Goal: Information Seeking & Learning: Learn about a topic

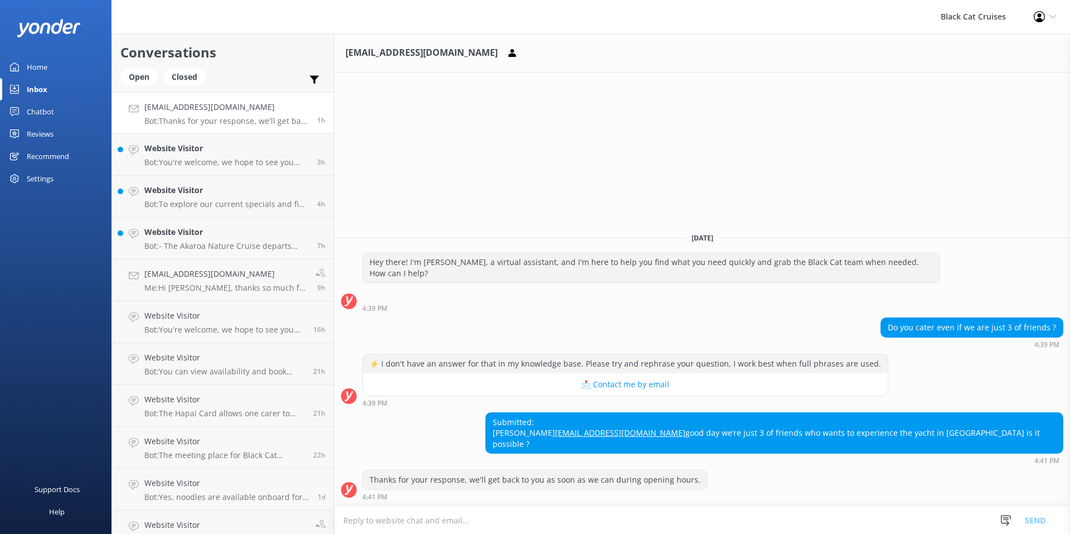
click at [50, 134] on div "Reviews" at bounding box center [40, 134] width 27 height 22
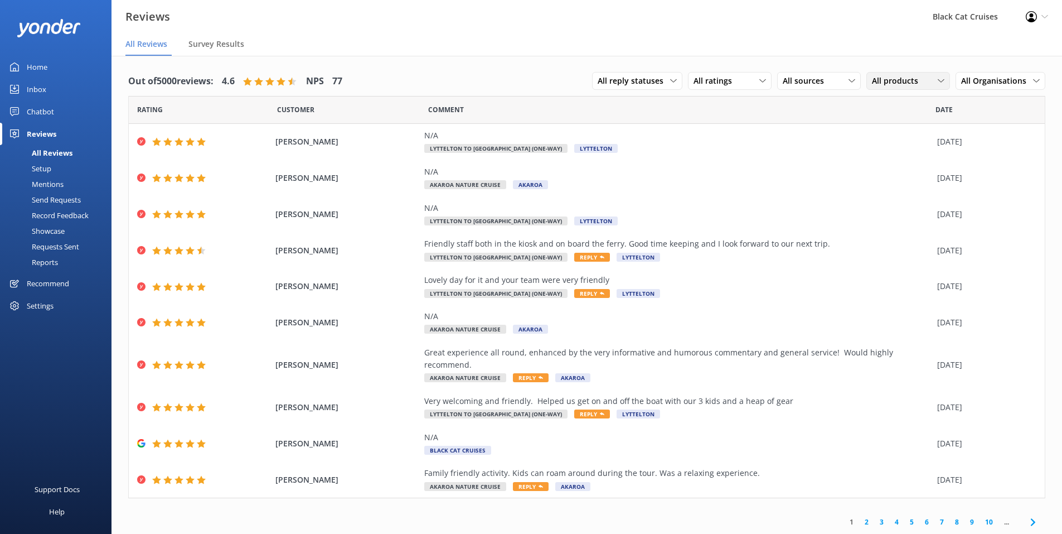
click at [939, 82] on icon at bounding box center [941, 80] width 7 height 7
click at [893, 151] on div "Akaroa Nature Cruise" at bounding box center [907, 148] width 70 height 11
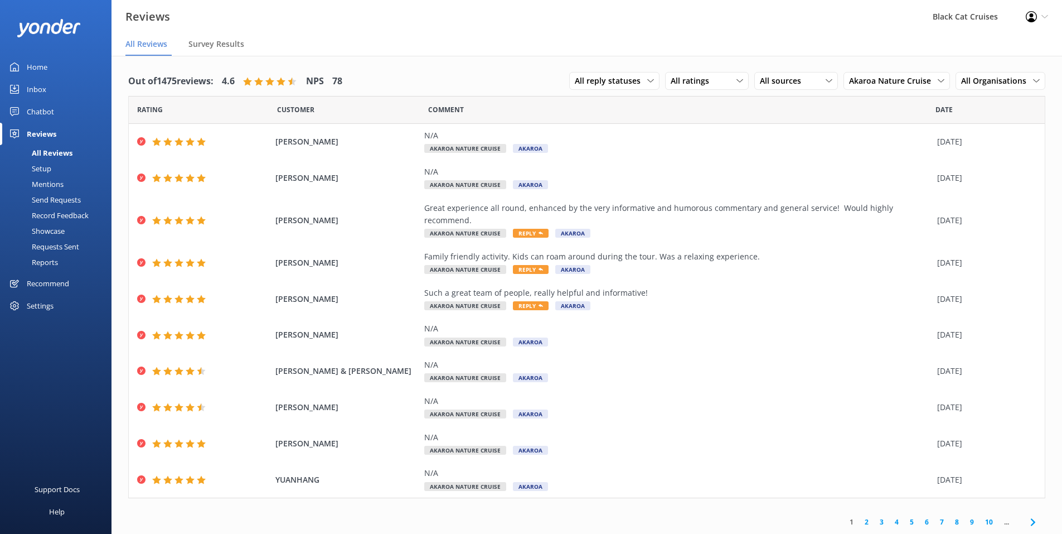
click at [948, 112] on span "Date" at bounding box center [943, 109] width 17 height 11
click at [56, 263] on div "Reports" at bounding box center [32, 262] width 51 height 16
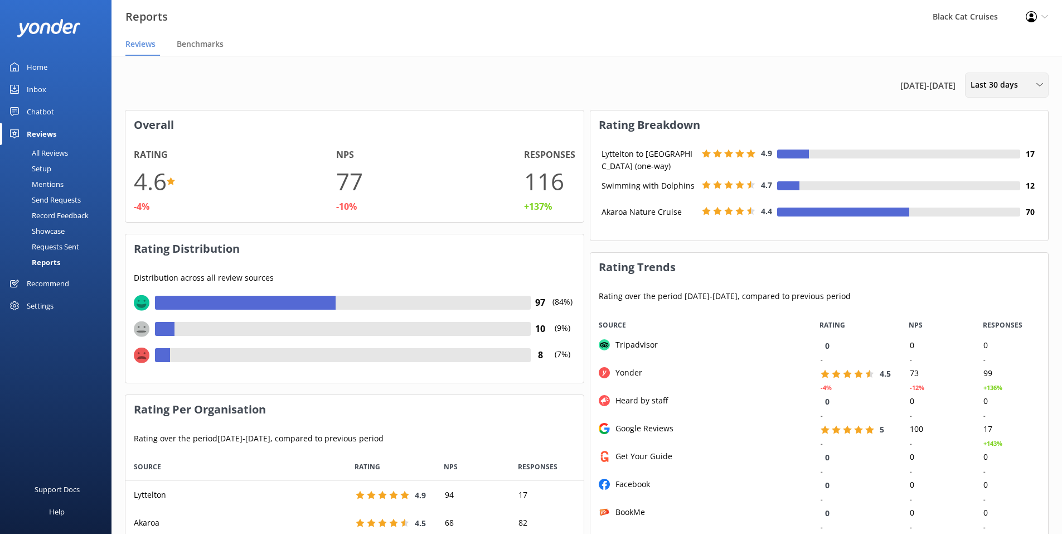
scroll to position [84, 449]
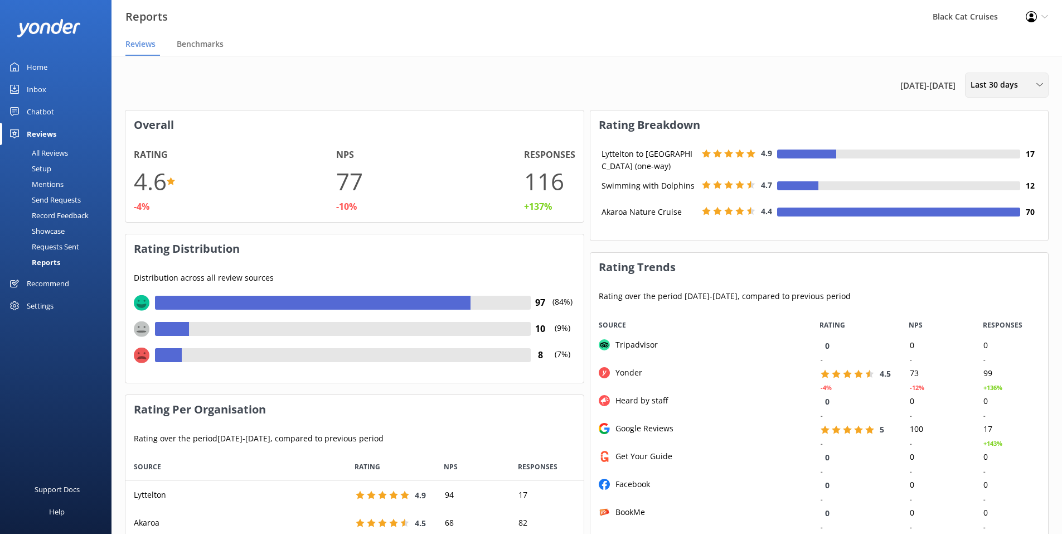
click at [1039, 83] on icon at bounding box center [1039, 84] width 7 height 7
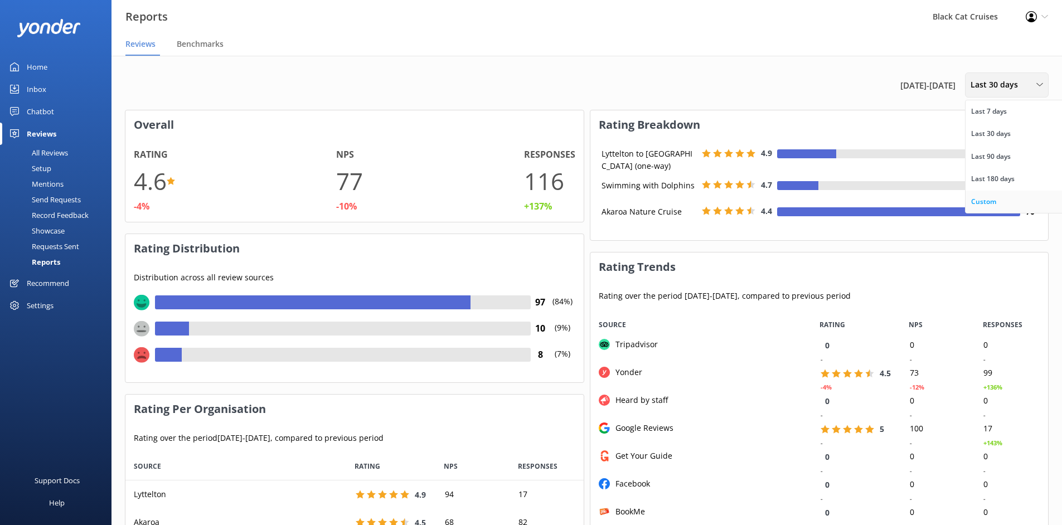
click at [982, 202] on div "Custom" at bounding box center [983, 201] width 25 height 11
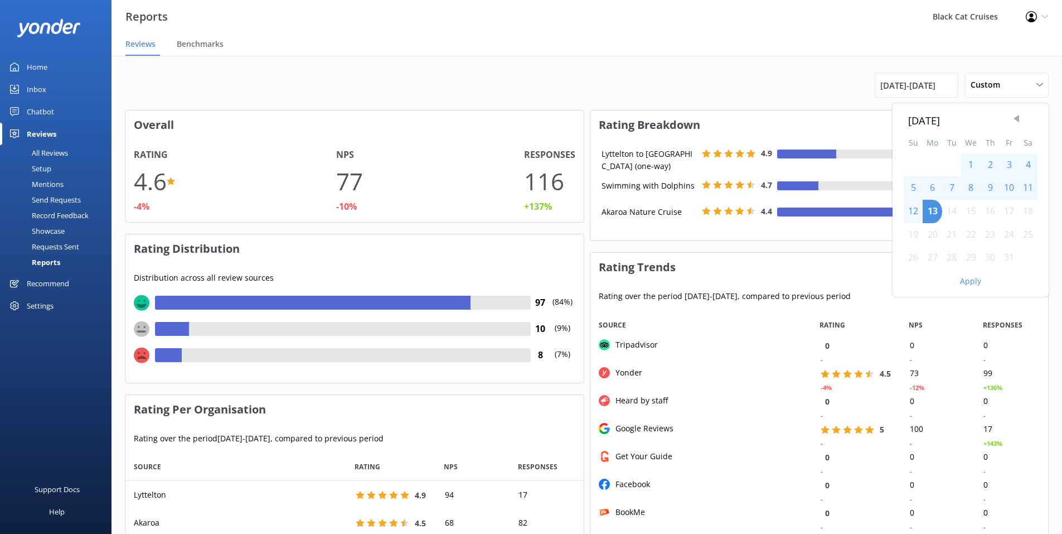
click at [1015, 117] on span "Previous Month" at bounding box center [1016, 118] width 11 height 11
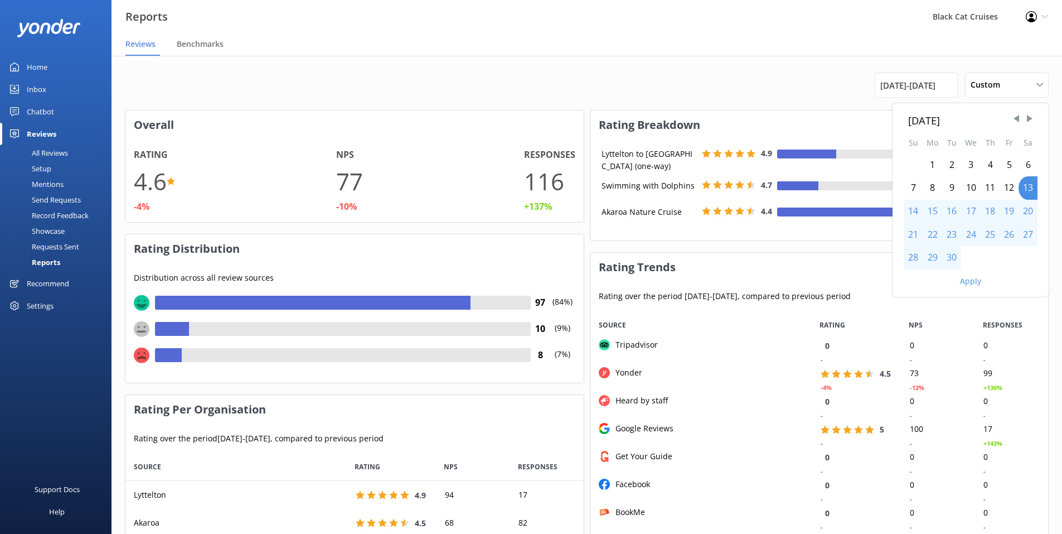
click at [935, 169] on div "1" at bounding box center [933, 164] width 20 height 23
drag, startPoint x: 935, startPoint y: 169, endPoint x: 1023, endPoint y: 186, distance: 89.2
click at [1023, 186] on div "1 2 3 4 5 6 7 8 9 10 11 12 13 14 15 16 17 18 19 20 21 22 23 24 25 26 27 28 29 30" at bounding box center [971, 211] width 134 height 116
click at [951, 256] on div "30" at bounding box center [951, 257] width 19 height 23
click at [971, 282] on button "Apply" at bounding box center [970, 281] width 21 height 8
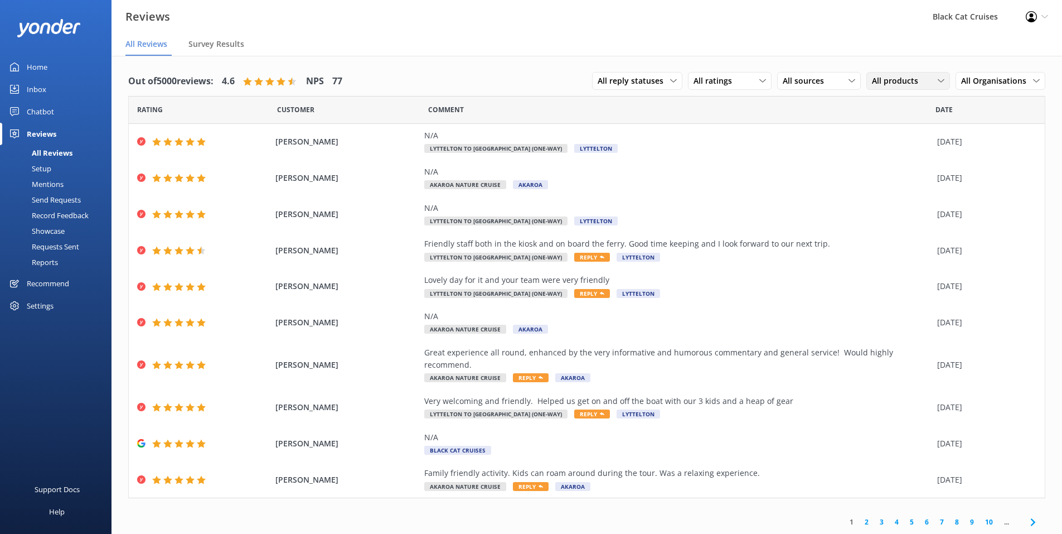
click at [943, 81] on use at bounding box center [941, 80] width 6 height 3
click at [898, 103] on div "All products" at bounding box center [891, 103] width 38 height 11
click at [942, 84] on icon at bounding box center [941, 80] width 7 height 7
click at [895, 129] on div "Swimming with Dolphins" at bounding box center [912, 126] width 80 height 11
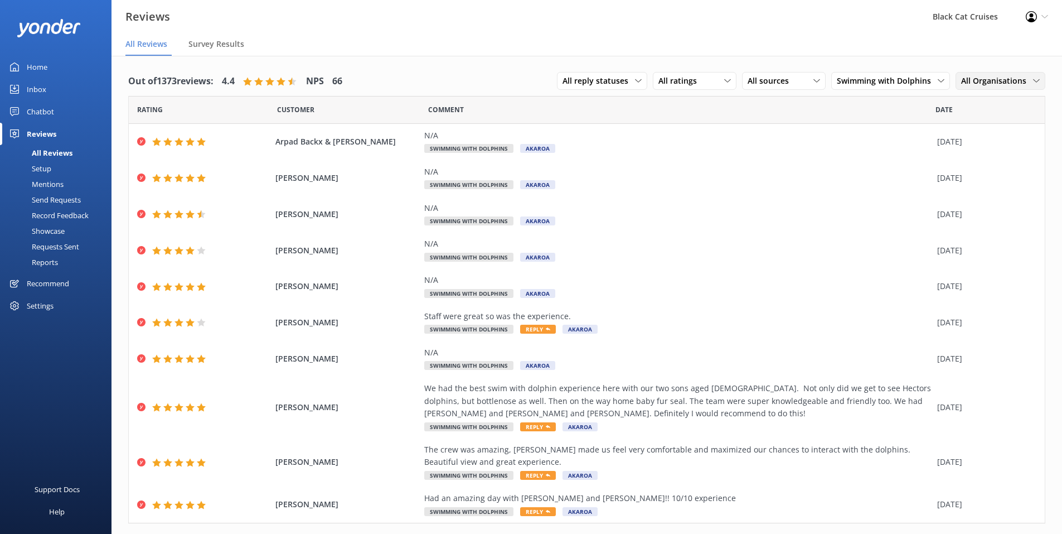
click at [1033, 79] on icon at bounding box center [1036, 80] width 7 height 7
click at [965, 149] on div "Akaroa" at bounding box center [973, 148] width 23 height 11
click at [940, 111] on span "Date" at bounding box center [943, 109] width 17 height 11
click at [51, 260] on div "Reports" at bounding box center [32, 262] width 51 height 16
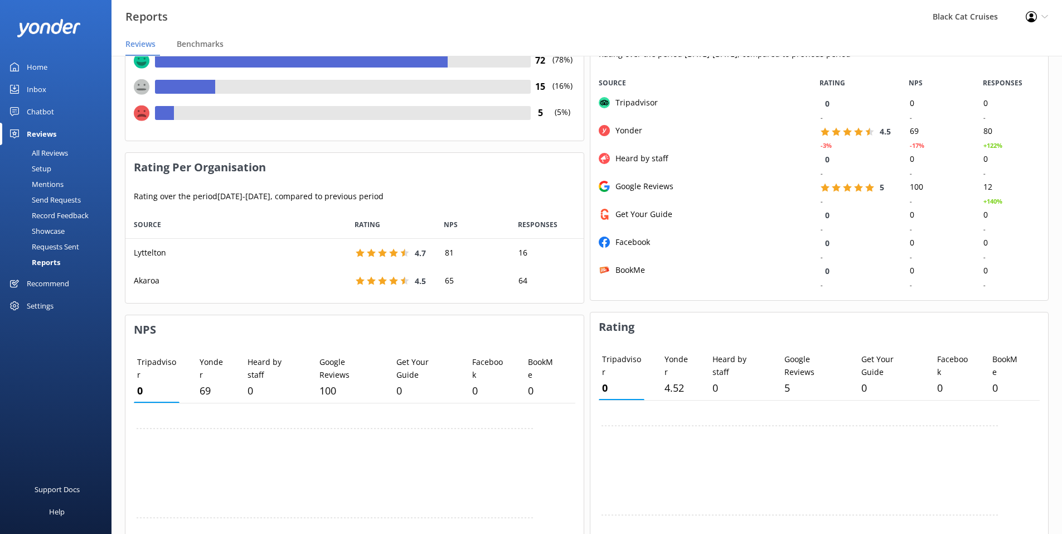
scroll to position [223, 0]
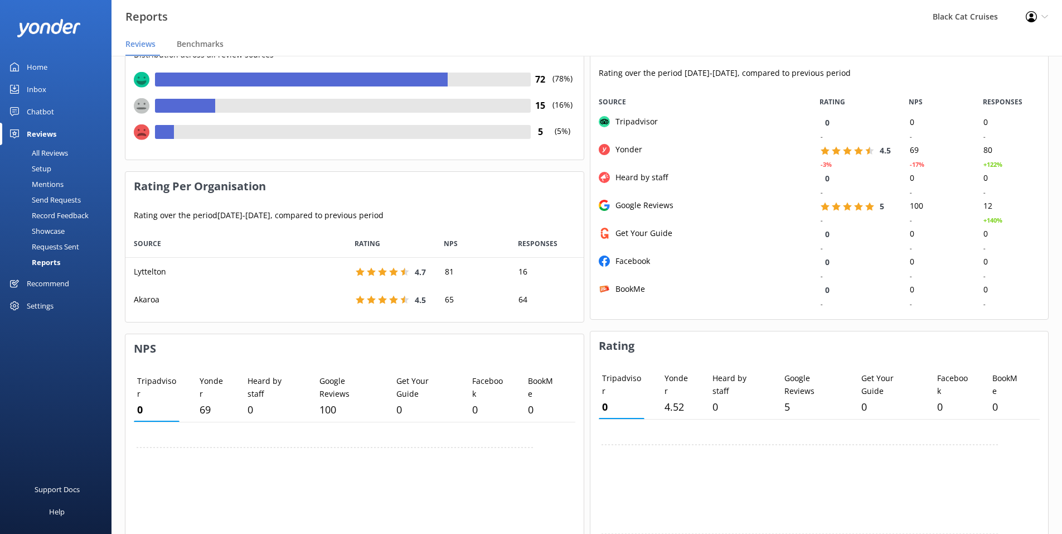
click at [1040, 17] on div "Profile Settings Logout" at bounding box center [1037, 16] width 50 height 33
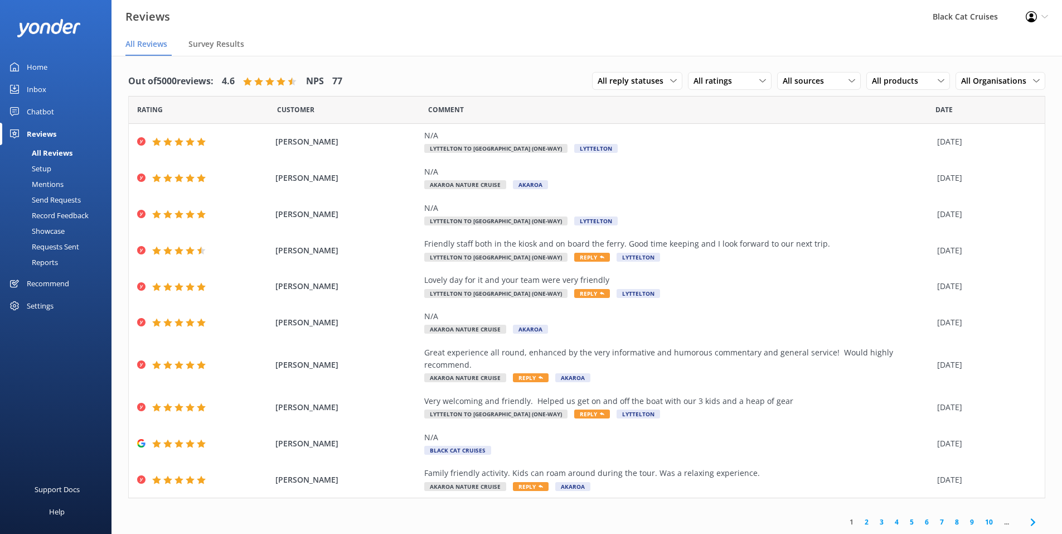
click at [53, 260] on div "Reports" at bounding box center [32, 262] width 51 height 16
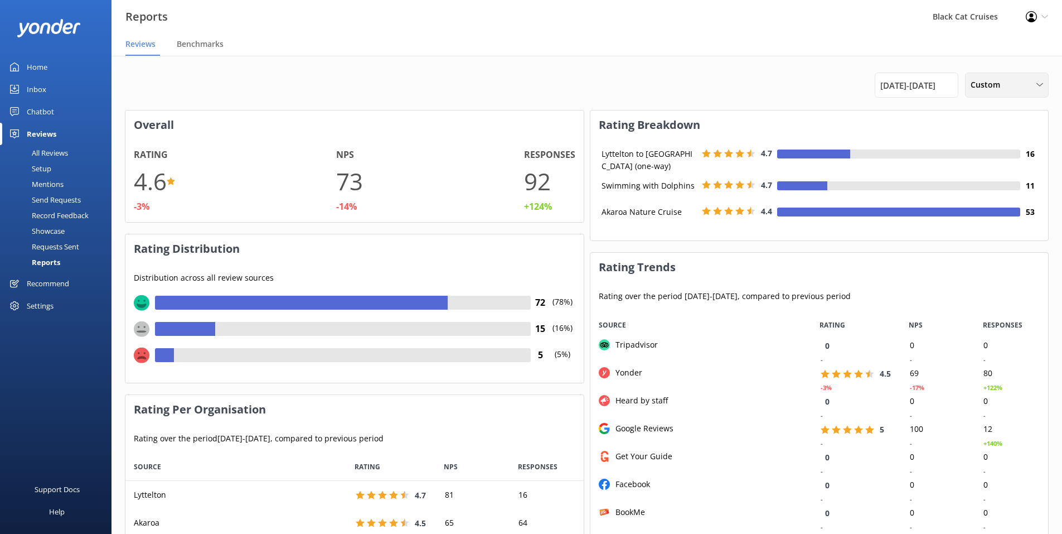
scroll to position [84, 449]
click at [1040, 85] on icon at bounding box center [1039, 84] width 7 height 7
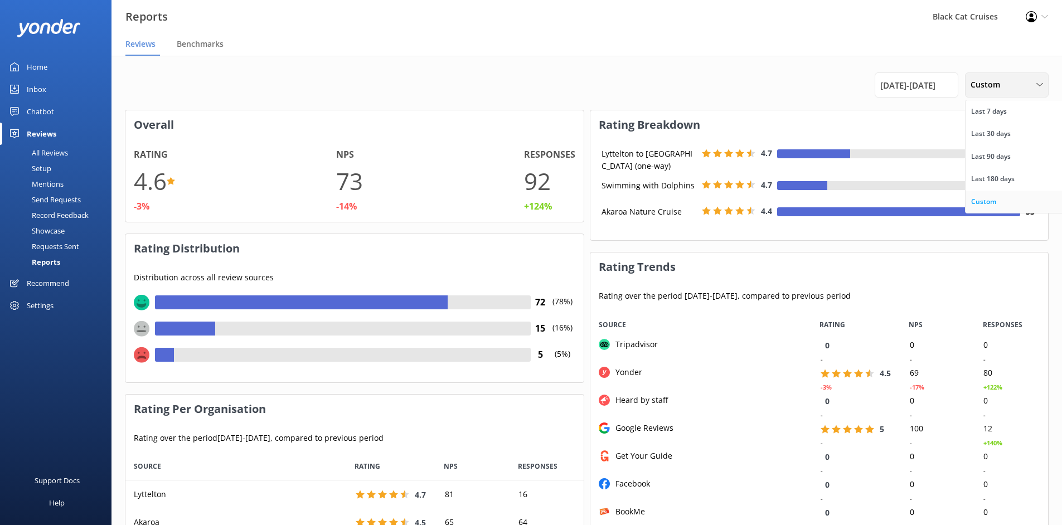
click at [985, 200] on div "Custom" at bounding box center [983, 201] width 25 height 11
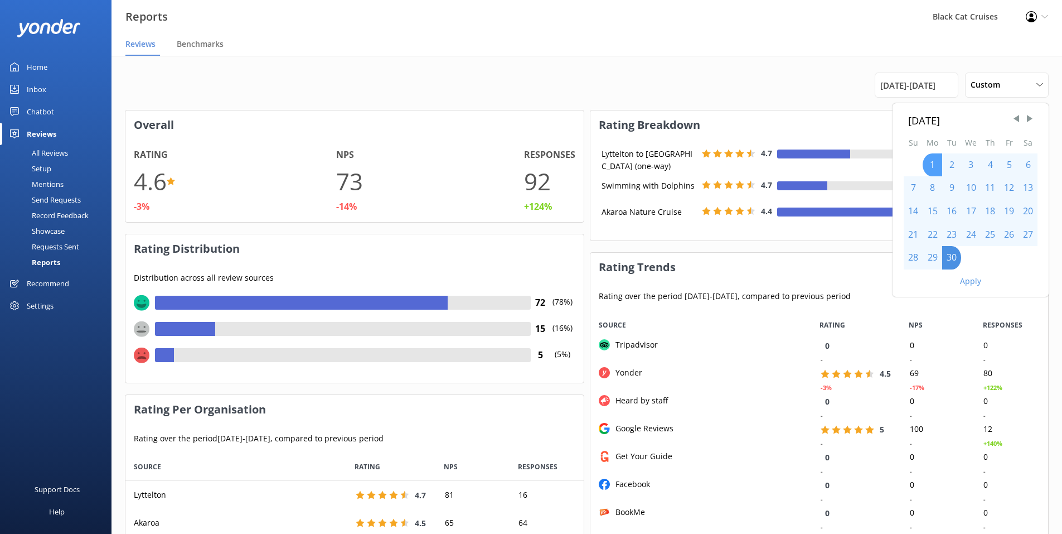
click at [933, 163] on div "1" at bounding box center [933, 164] width 20 height 23
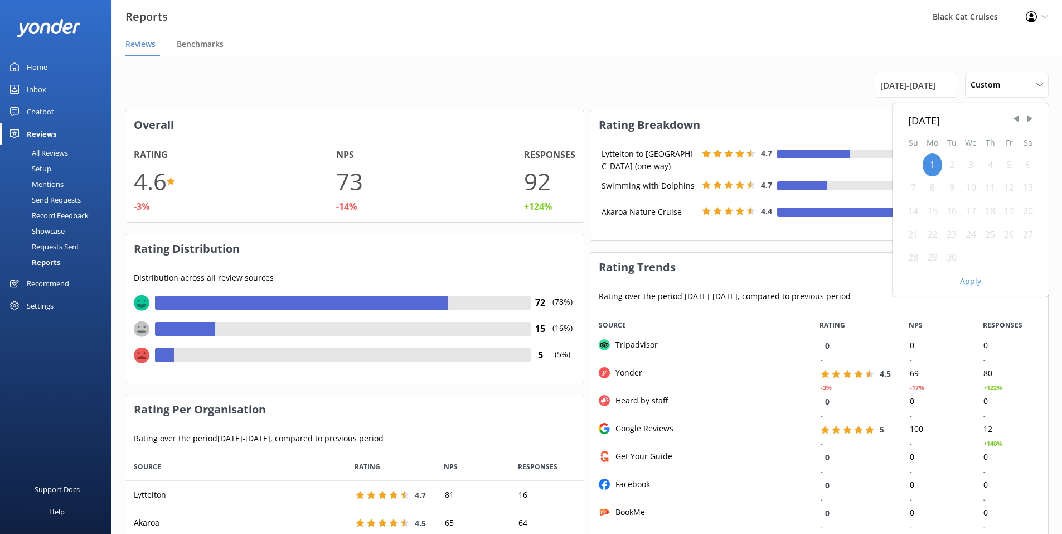
click at [953, 253] on div "30" at bounding box center [951, 257] width 19 height 23
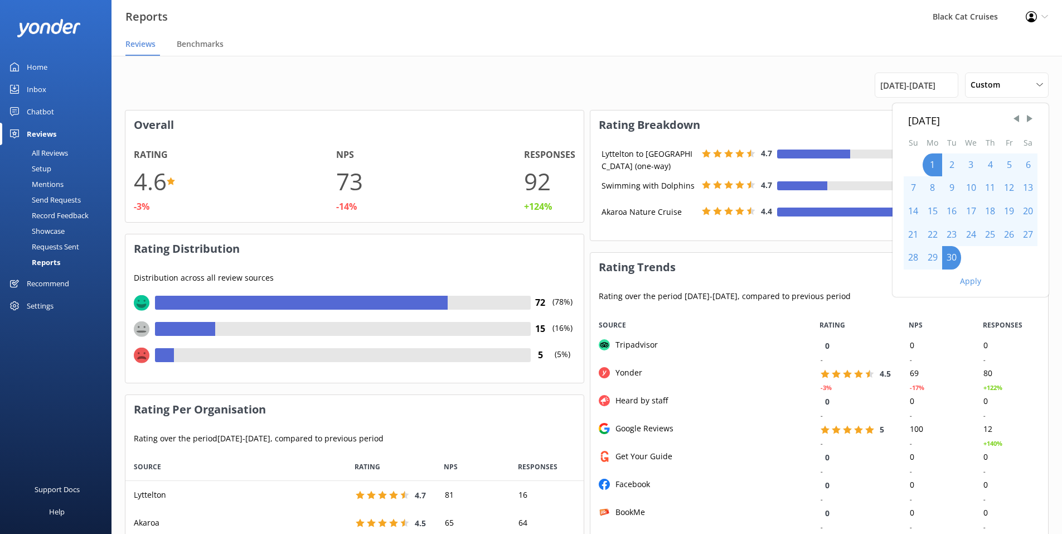
click at [975, 281] on button "Apply" at bounding box center [970, 281] width 21 height 8
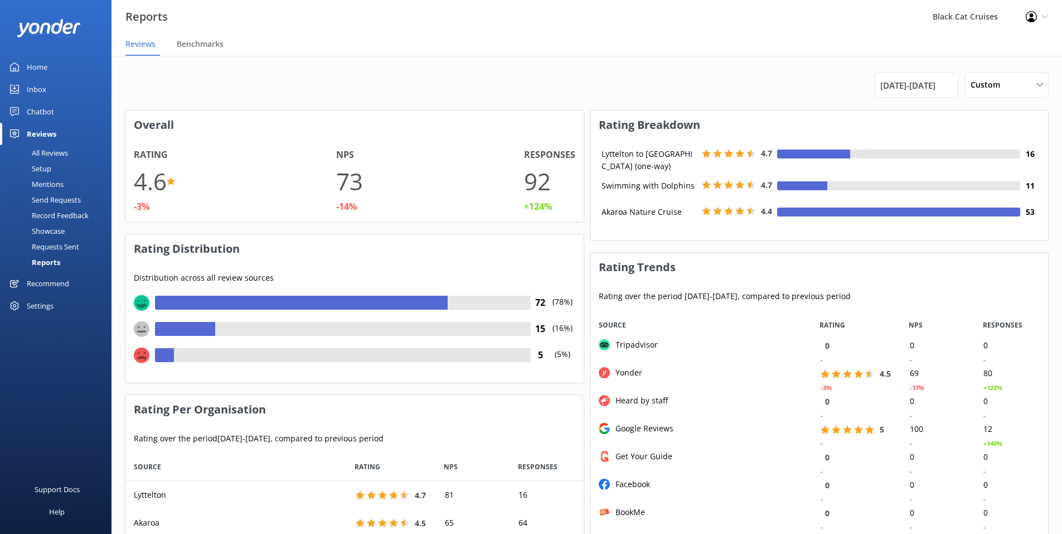
click at [976, 18] on div "Black Cat Cruises" at bounding box center [965, 16] width 93 height 33
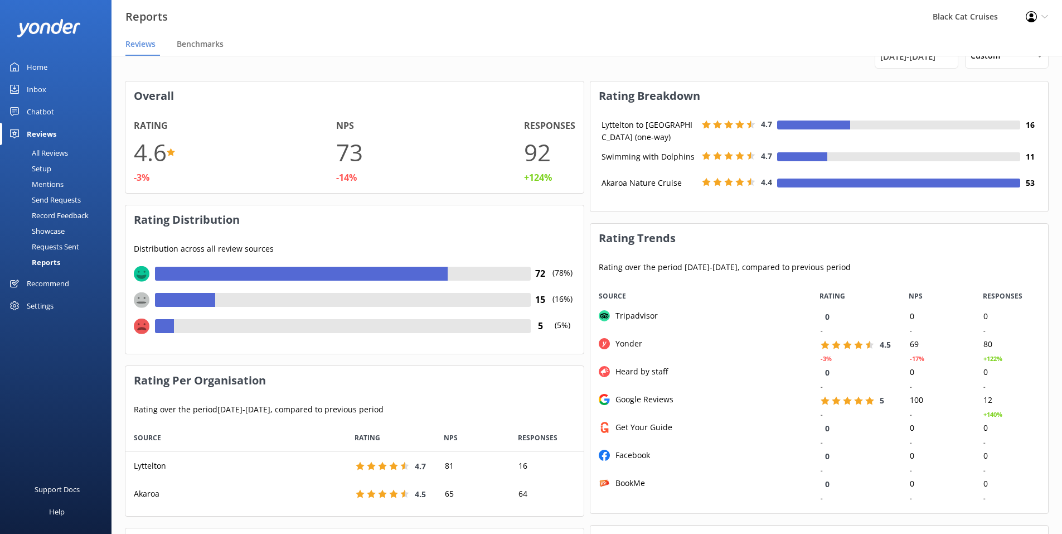
scroll to position [0, 0]
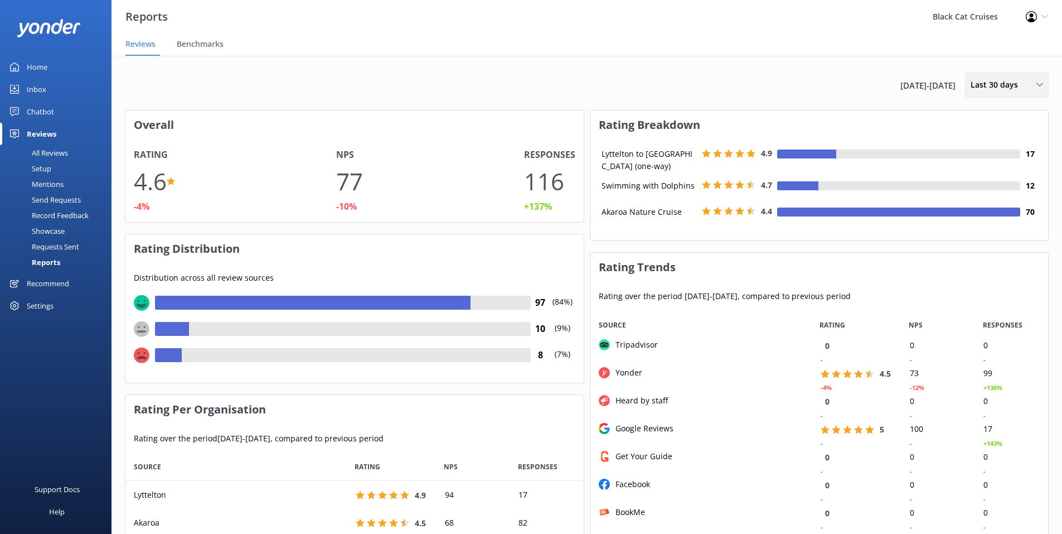
click at [1039, 81] on icon at bounding box center [1039, 84] width 7 height 7
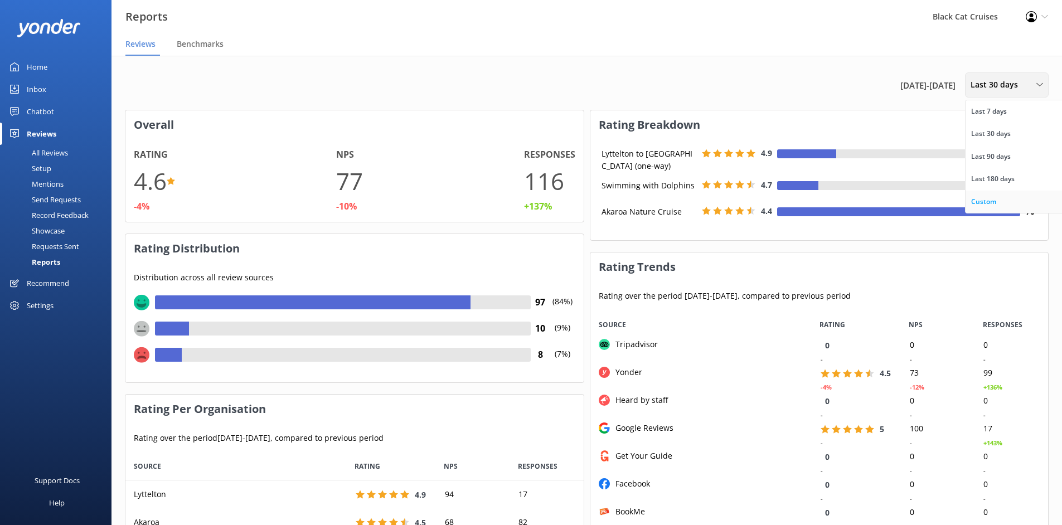
click at [993, 202] on div "Custom" at bounding box center [983, 201] width 25 height 11
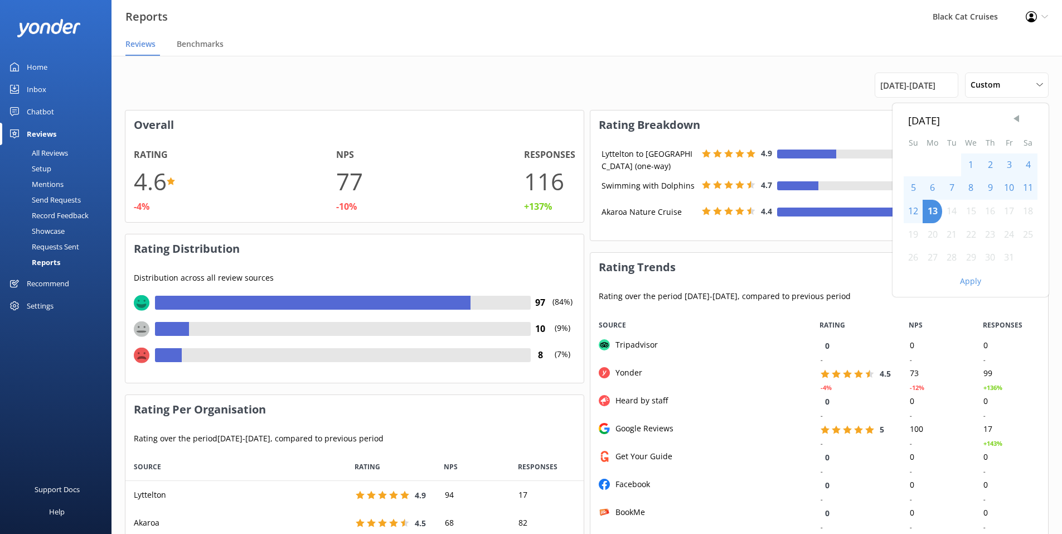
click at [1019, 113] on span "Previous Month" at bounding box center [1016, 118] width 11 height 11
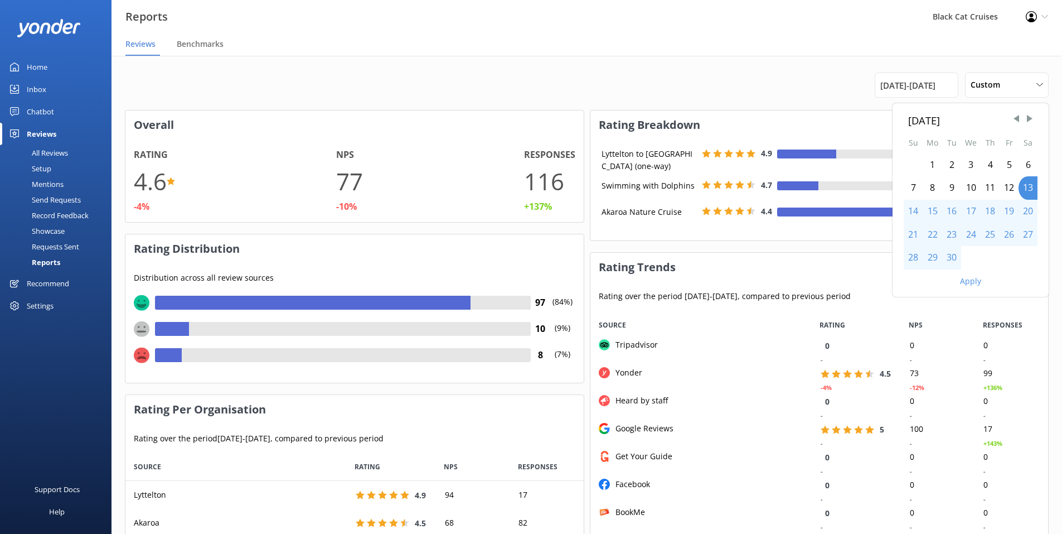
click at [932, 166] on div "1" at bounding box center [933, 164] width 20 height 23
click at [948, 258] on div "30" at bounding box center [951, 257] width 19 height 23
click at [971, 278] on button "Apply" at bounding box center [970, 281] width 21 height 8
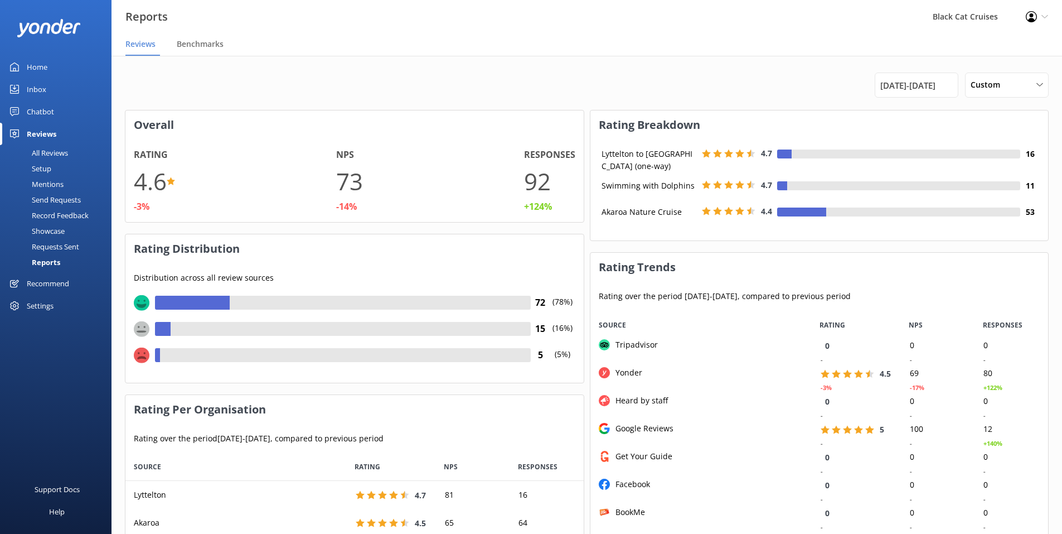
scroll to position [84, 449]
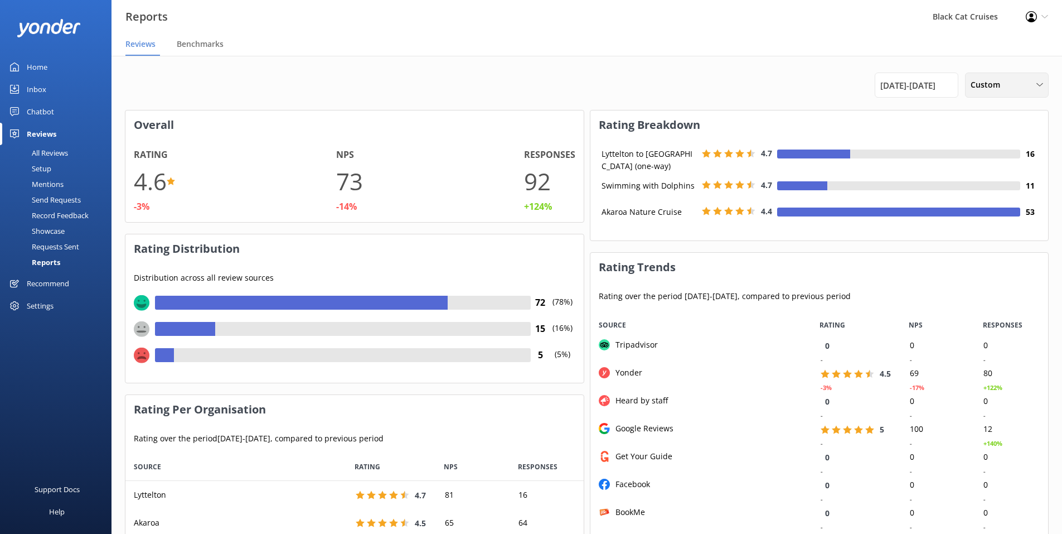
click at [1039, 83] on icon at bounding box center [1039, 84] width 7 height 7
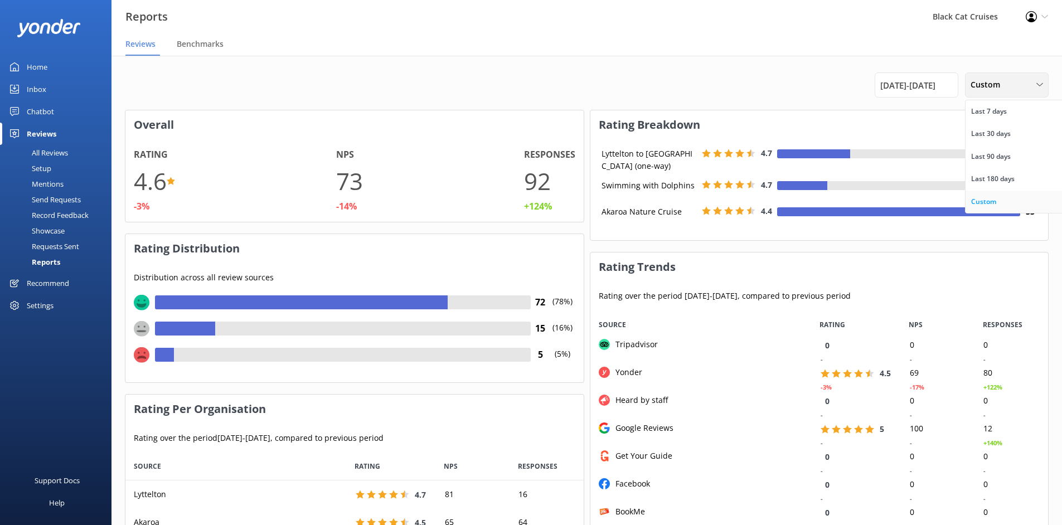
click at [992, 202] on div "Custom" at bounding box center [983, 201] width 25 height 11
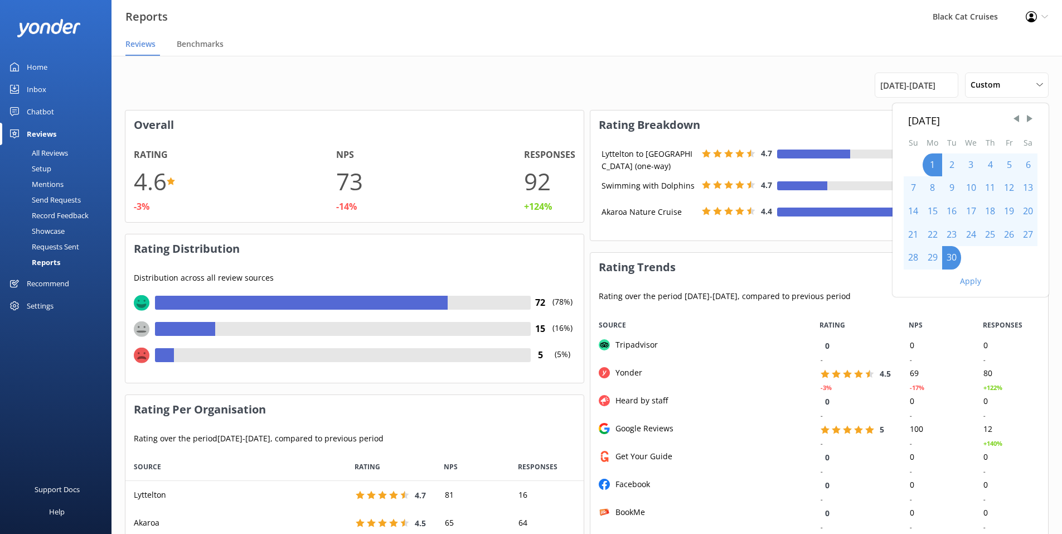
click at [974, 283] on button "Apply" at bounding box center [970, 281] width 21 height 8
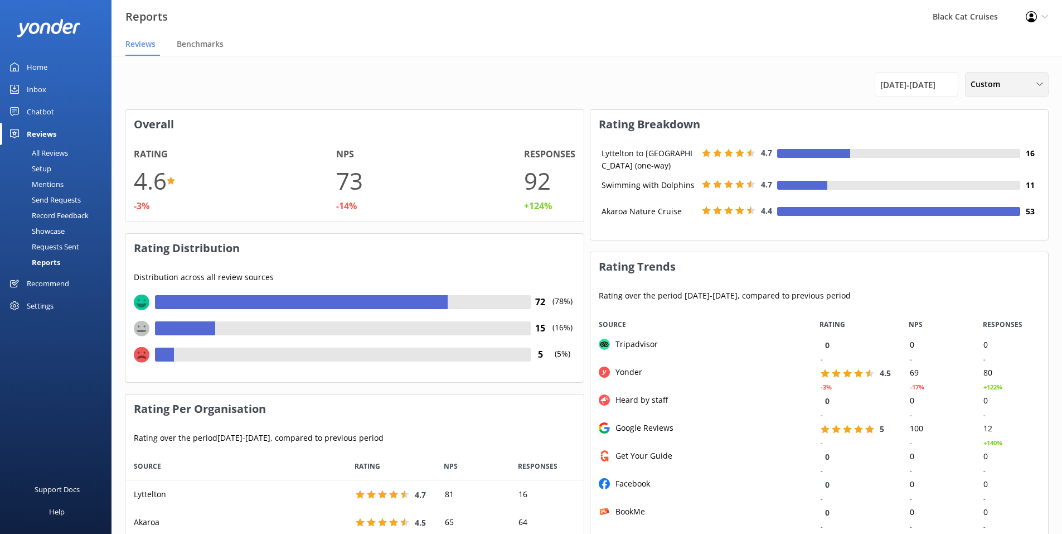
scroll to position [0, 0]
click at [935, 85] on span "[DATE] - [DATE]" at bounding box center [907, 85] width 55 height 13
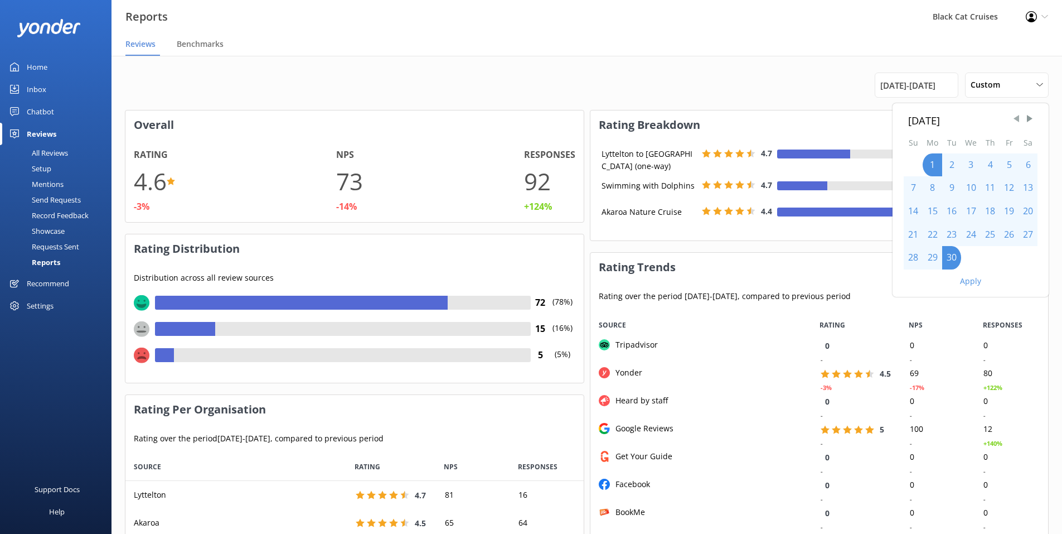
click at [1015, 117] on span "Previous Month" at bounding box center [1016, 118] width 11 height 11
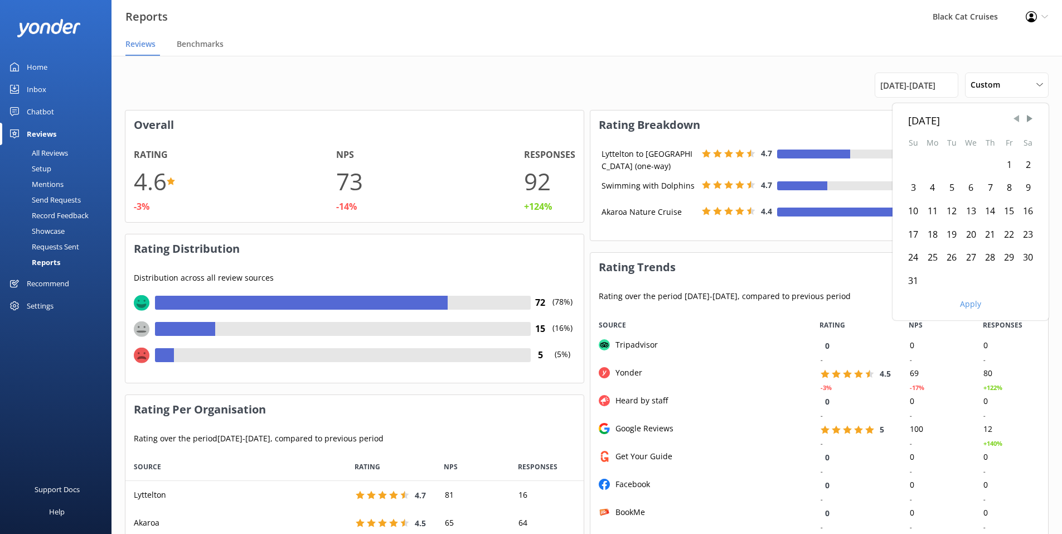
click at [1015, 117] on span "Previous Month" at bounding box center [1016, 118] width 11 height 11
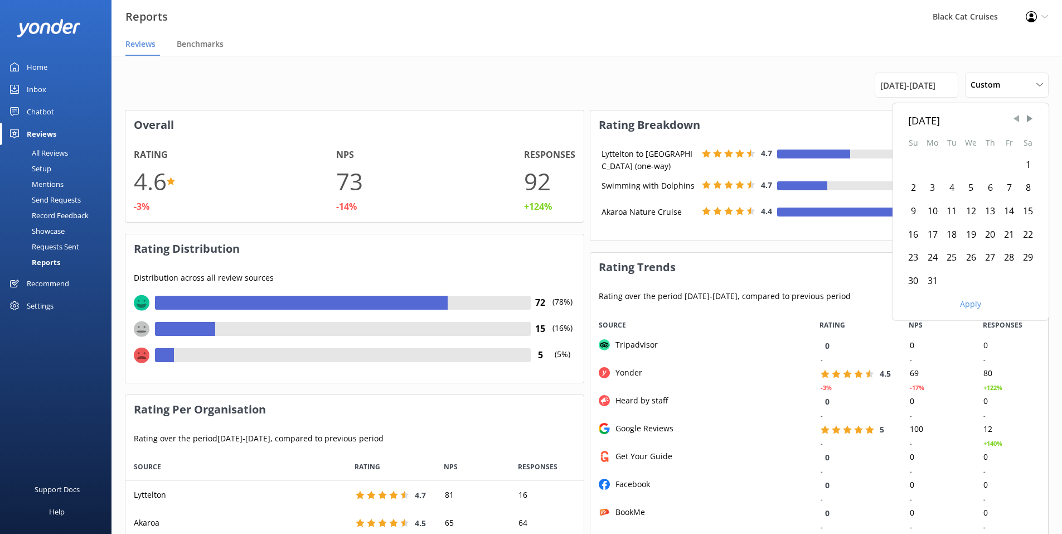
click at [1015, 117] on span "Previous Month" at bounding box center [1016, 118] width 11 height 11
click at [1015, 118] on span "Previous Month" at bounding box center [1016, 118] width 11 height 11
click at [1016, 118] on span "Previous Month" at bounding box center [1016, 118] width 11 height 11
click at [1017, 118] on span "Previous Month" at bounding box center [1016, 118] width 11 height 11
click at [1018, 118] on span "Previous Month" at bounding box center [1016, 118] width 11 height 11
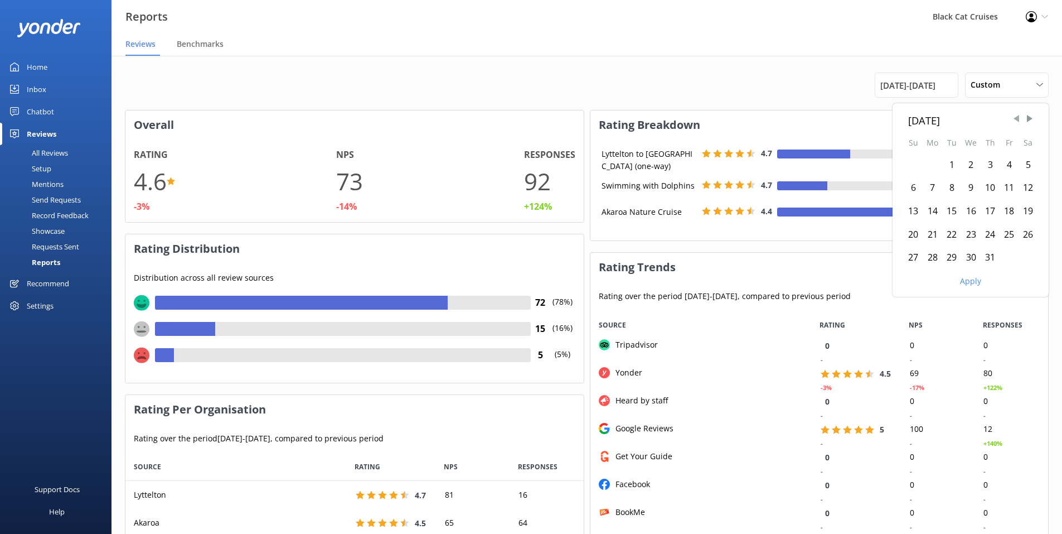
click at [1018, 118] on span "Previous Month" at bounding box center [1016, 118] width 11 height 11
click at [914, 162] on div "1" at bounding box center [913, 164] width 19 height 23
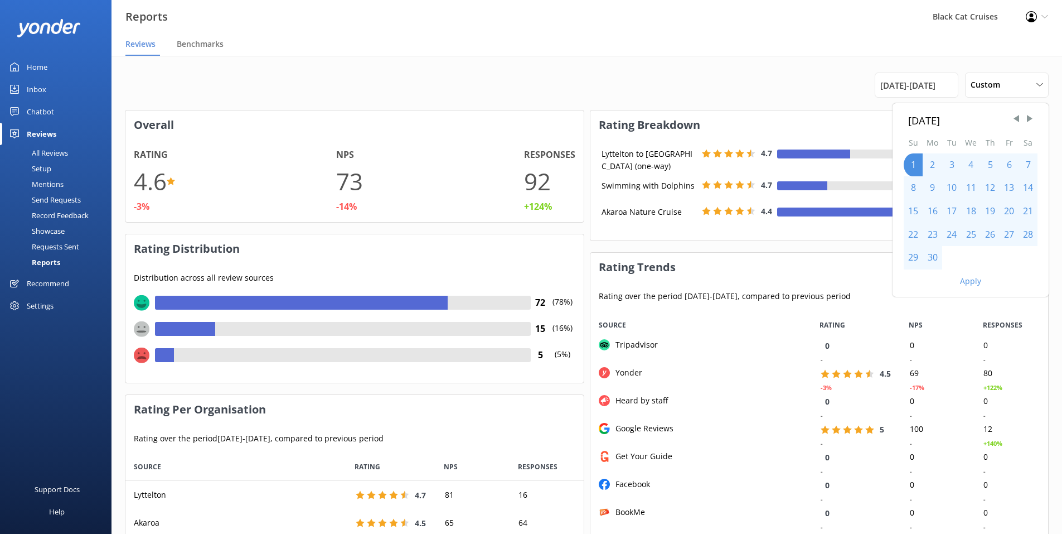
click at [932, 254] on div "30" at bounding box center [933, 257] width 20 height 23
click at [975, 282] on button "Apply" at bounding box center [970, 281] width 21 height 8
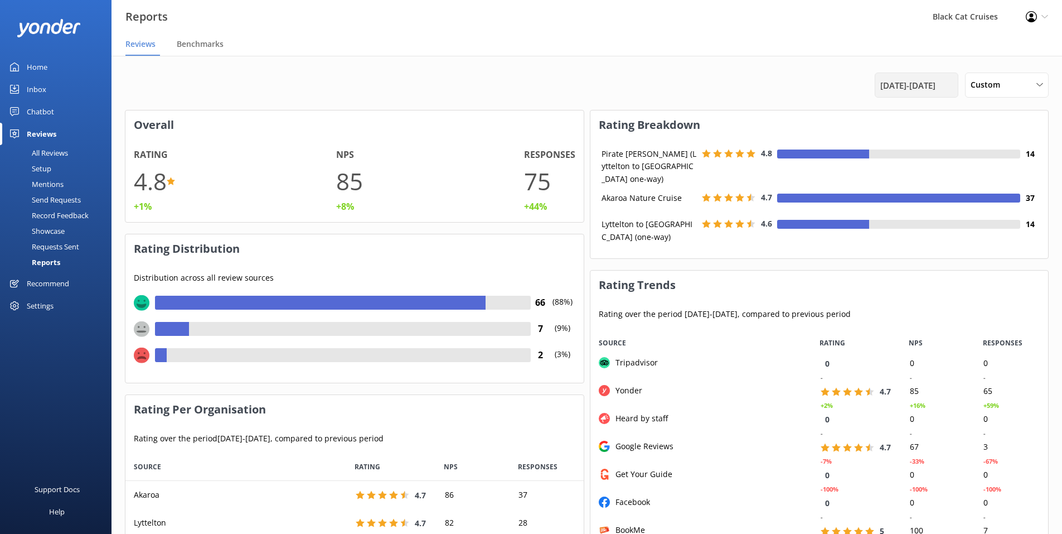
click at [935, 87] on span "[DATE] - [DATE]" at bounding box center [907, 85] width 55 height 13
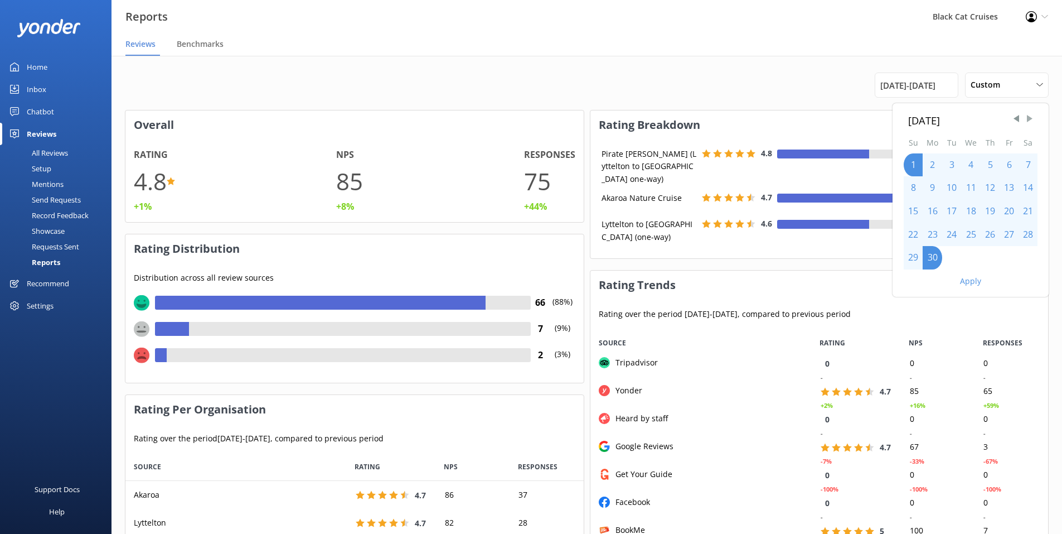
click at [1029, 120] on span "Next Month" at bounding box center [1029, 118] width 11 height 11
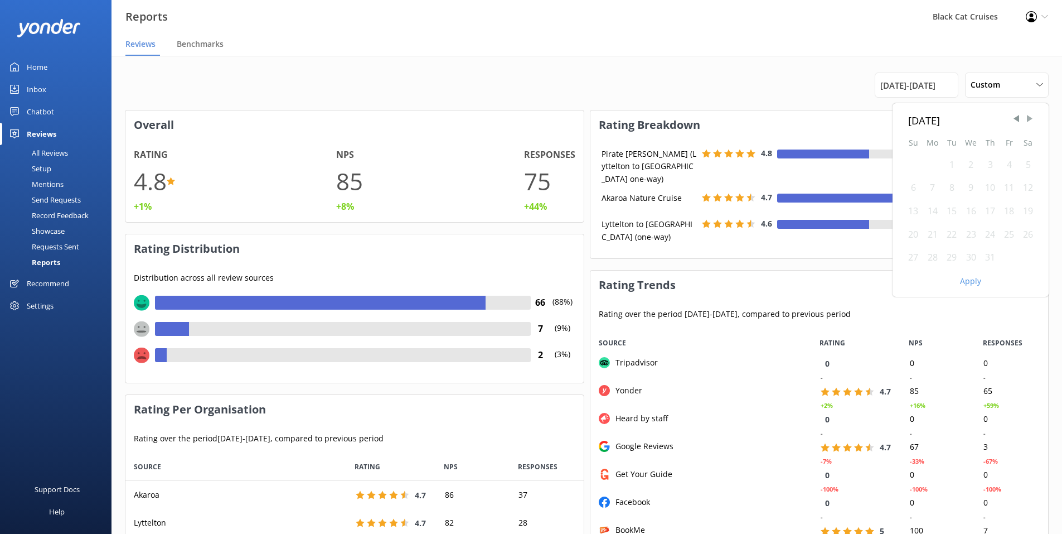
click at [1029, 120] on span "Next Month" at bounding box center [1029, 118] width 11 height 11
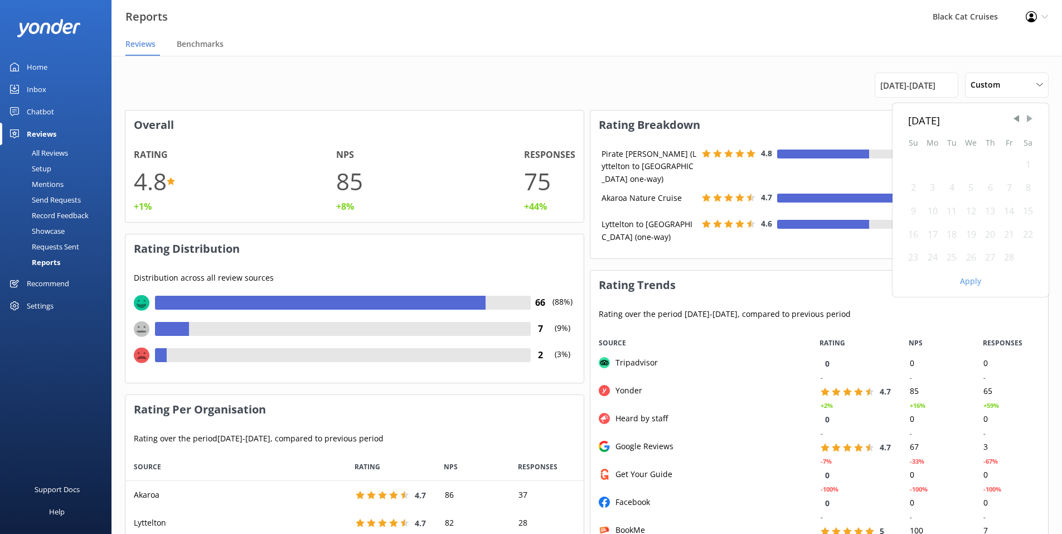
click at [1029, 120] on span "Next Month" at bounding box center [1029, 118] width 11 height 11
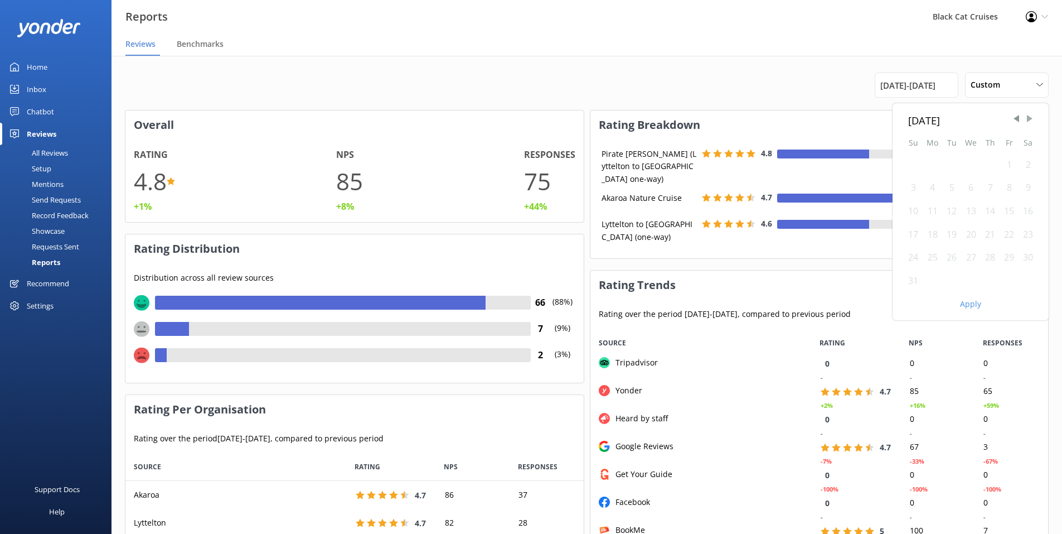
click at [1029, 120] on span "Next Month" at bounding box center [1029, 118] width 11 height 11
click at [932, 170] on div "1" at bounding box center [933, 164] width 20 height 23
drag, startPoint x: 932, startPoint y: 170, endPoint x: 1025, endPoint y: 235, distance: 112.9
click at [1026, 232] on div "1 2 3 4 5 6 7 8 9 10 11 12 13 14 15 16 17 18 19 20 21 22 23 24 25 26 27 28 29 30" at bounding box center [971, 211] width 134 height 116
click at [960, 251] on div "30" at bounding box center [951, 257] width 19 height 23
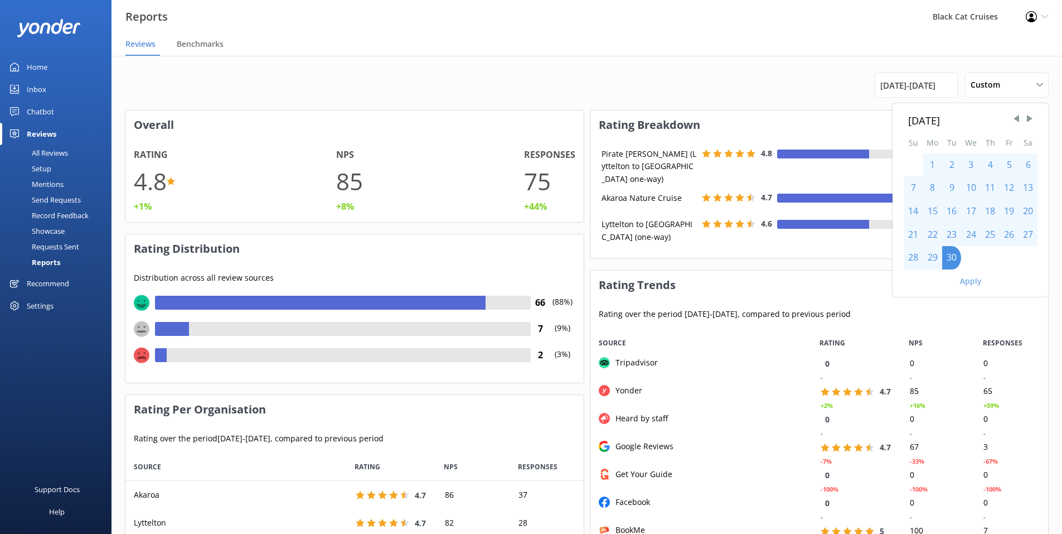
click at [932, 166] on div "1" at bounding box center [933, 164] width 20 height 23
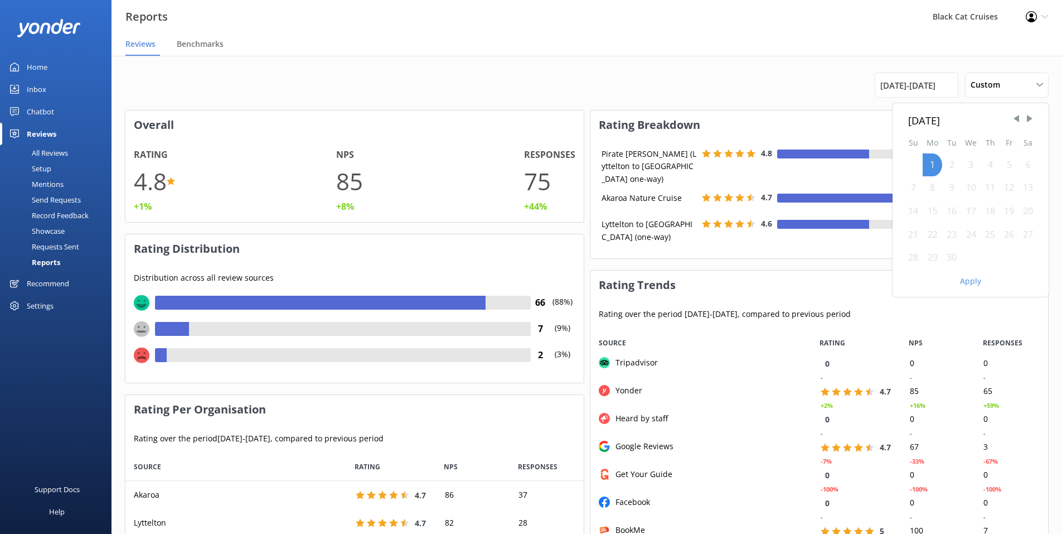
click at [954, 259] on div "30" at bounding box center [951, 257] width 19 height 23
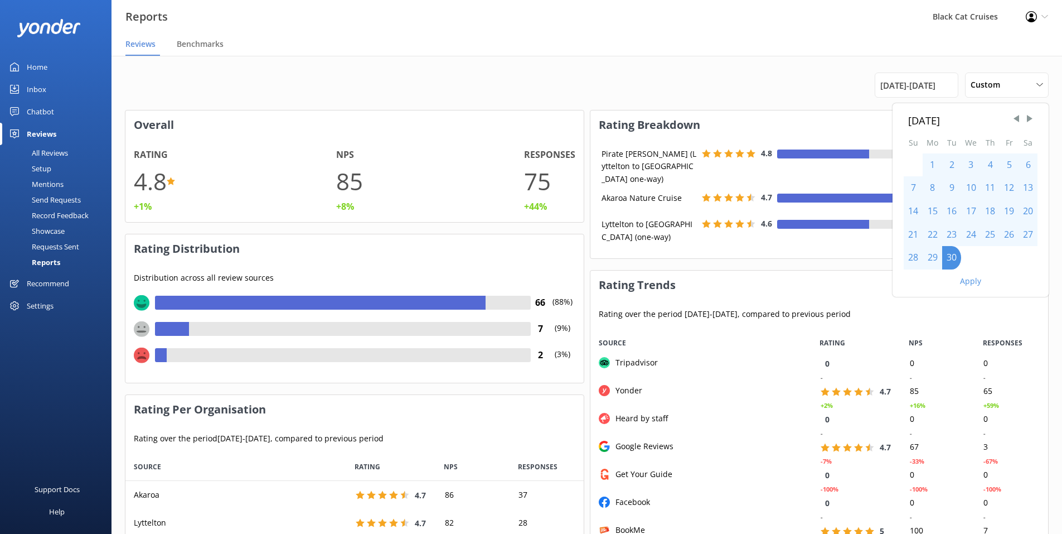
click at [973, 284] on button "Apply" at bounding box center [970, 281] width 21 height 8
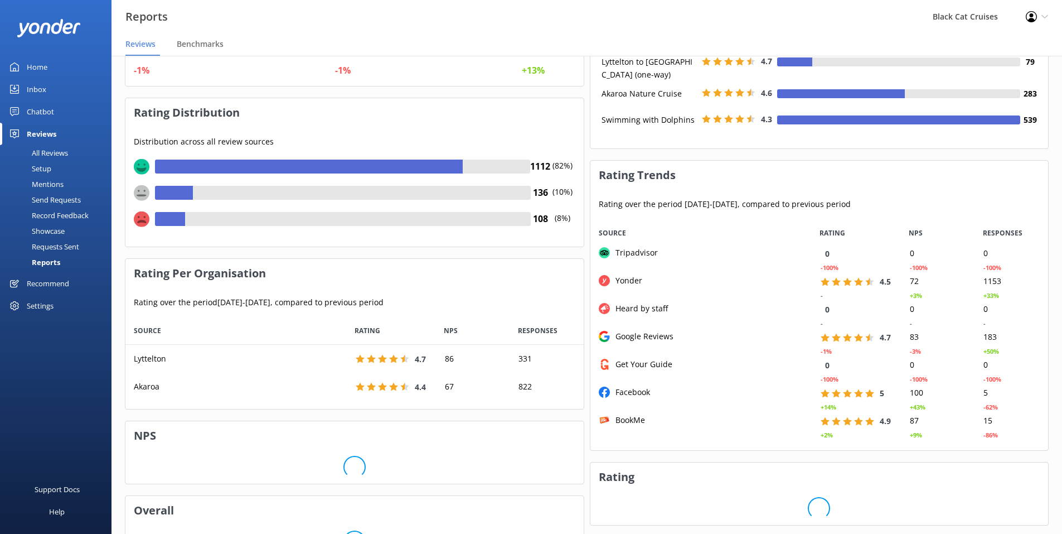
scroll to position [167, 0]
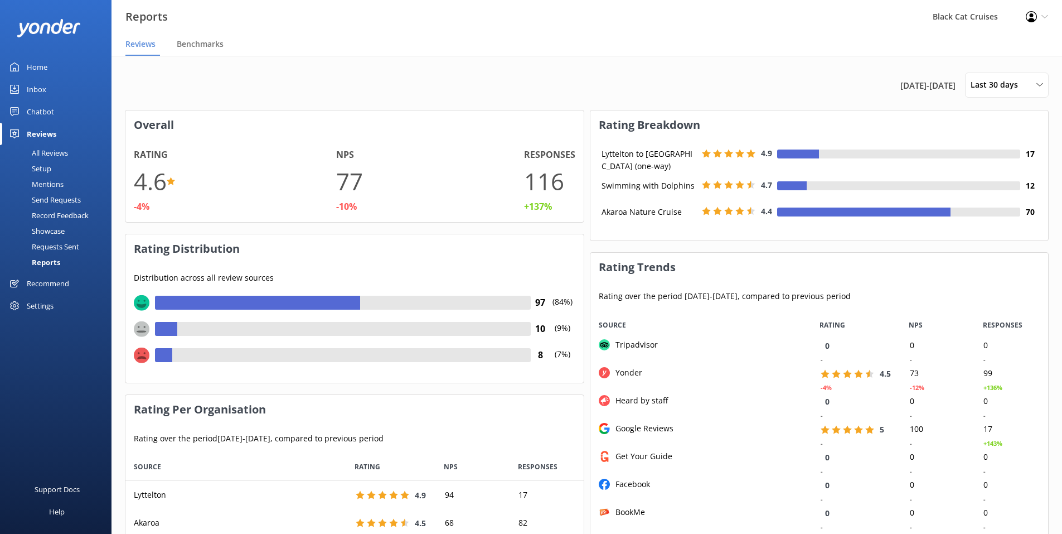
scroll to position [84, 449]
click at [939, 87] on span "13th Sep 25 - 13th Oct 25" at bounding box center [927, 85] width 55 height 13
click at [927, 90] on span "13th Sep 25 - 13th Oct 25" at bounding box center [927, 85] width 55 height 13
click at [935, 85] on span "13th Sep 25 - 13th Oct 25" at bounding box center [927, 85] width 55 height 13
click at [947, 87] on span "13th Sep 25 - 13th Oct 25" at bounding box center [927, 85] width 55 height 13
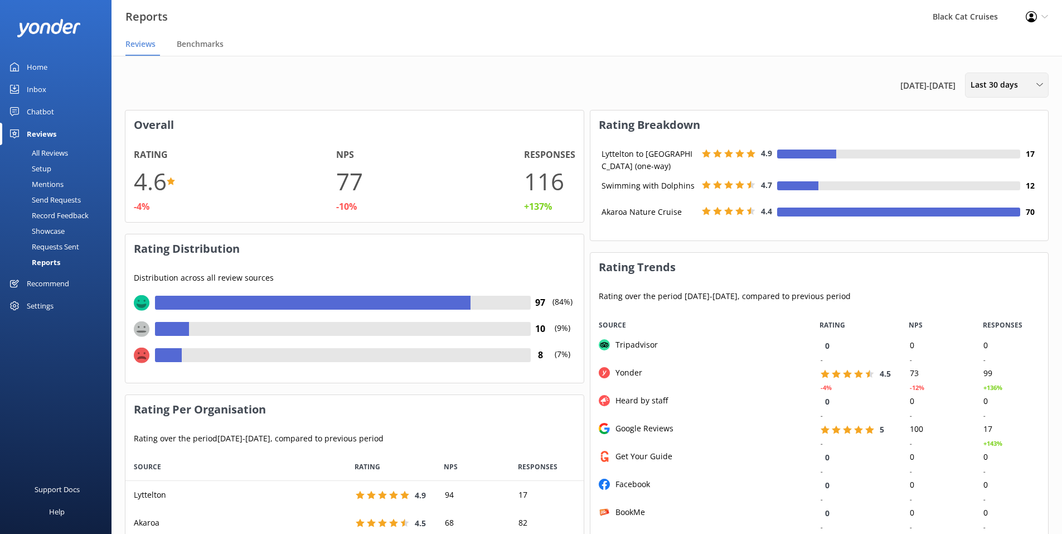
click at [1035, 82] on div "Last 30 days" at bounding box center [1007, 85] width 78 height 12
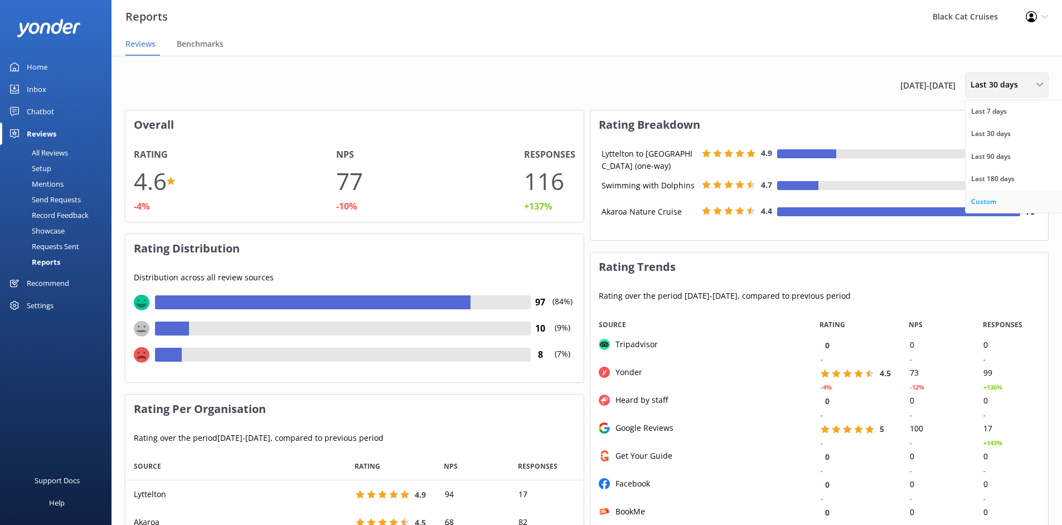
click at [999, 200] on link "Custom" at bounding box center [1015, 202] width 99 height 22
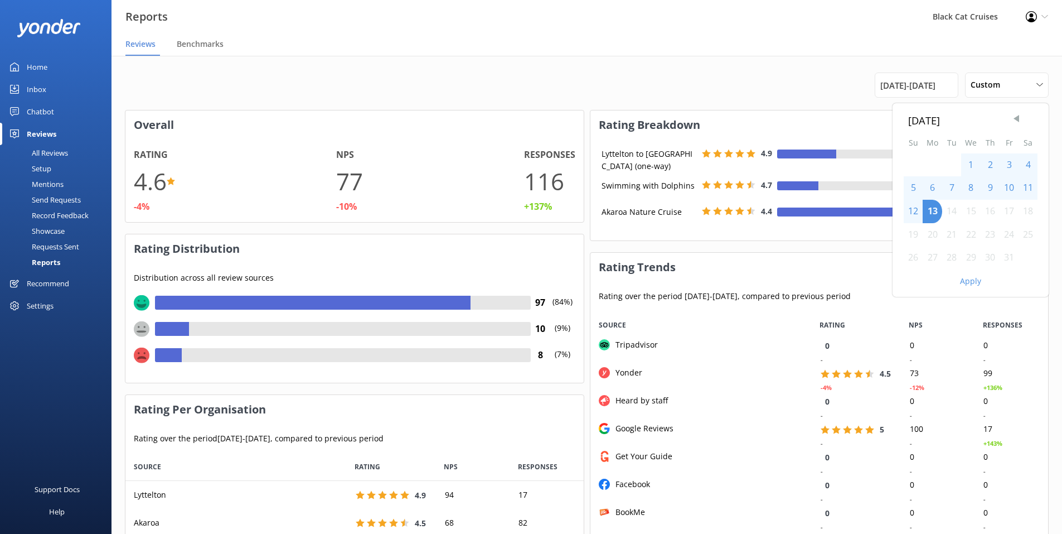
click at [1012, 115] on span "Previous Month" at bounding box center [1016, 118] width 11 height 11
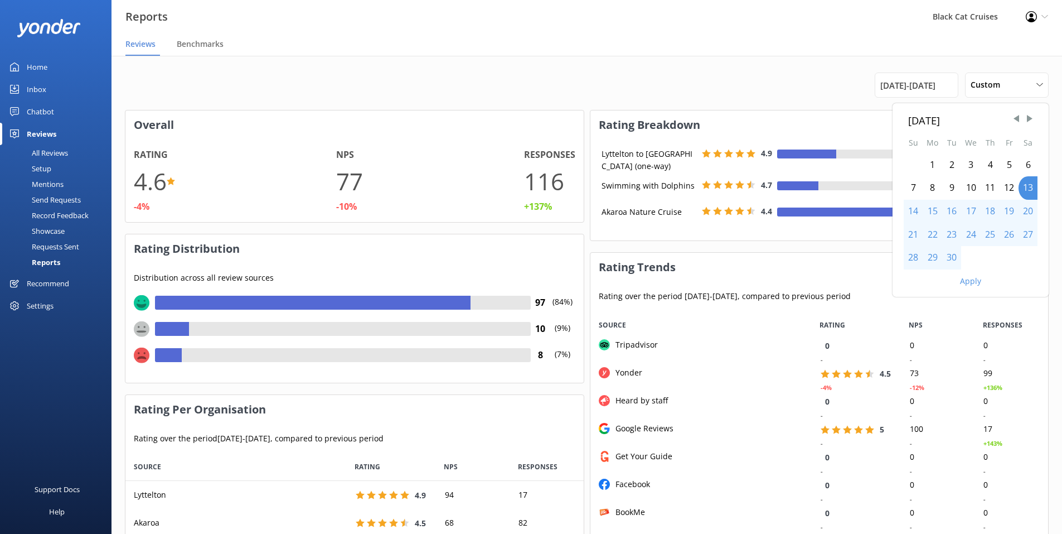
click at [933, 166] on div "1" at bounding box center [933, 164] width 20 height 23
drag, startPoint x: 934, startPoint y: 166, endPoint x: 953, endPoint y: 259, distance: 94.9
click at [953, 262] on div "1 2 3 4 5 6 7 8 9 10 11 12 13 14 15 16 17 18 19 20 21 22 23 24 25 26 27 28 29 30" at bounding box center [971, 211] width 134 height 116
click at [953, 259] on div "30" at bounding box center [951, 257] width 19 height 23
click at [969, 277] on button "Apply" at bounding box center [970, 281] width 21 height 8
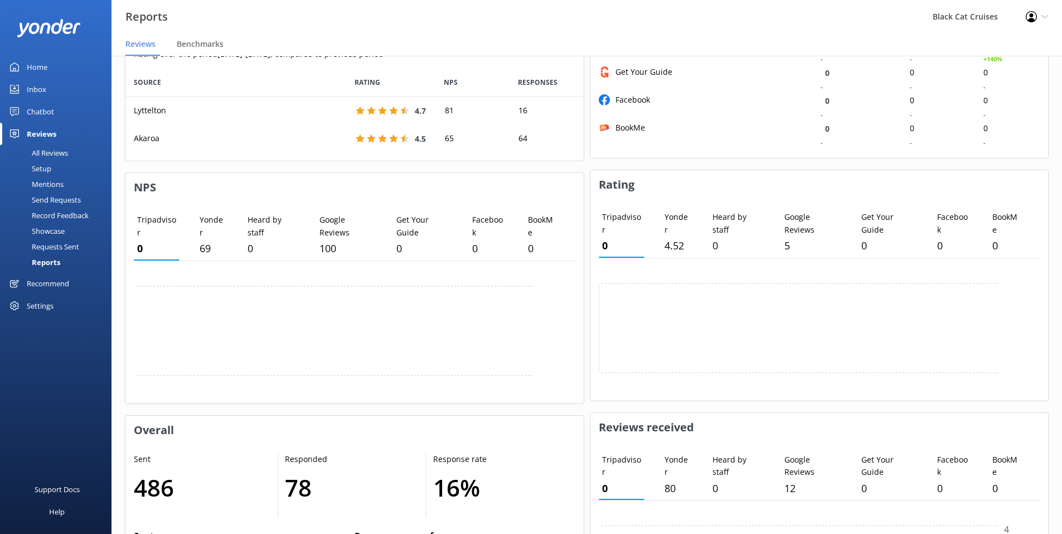
scroll to position [390, 0]
